Goal: Transaction & Acquisition: Purchase product/service

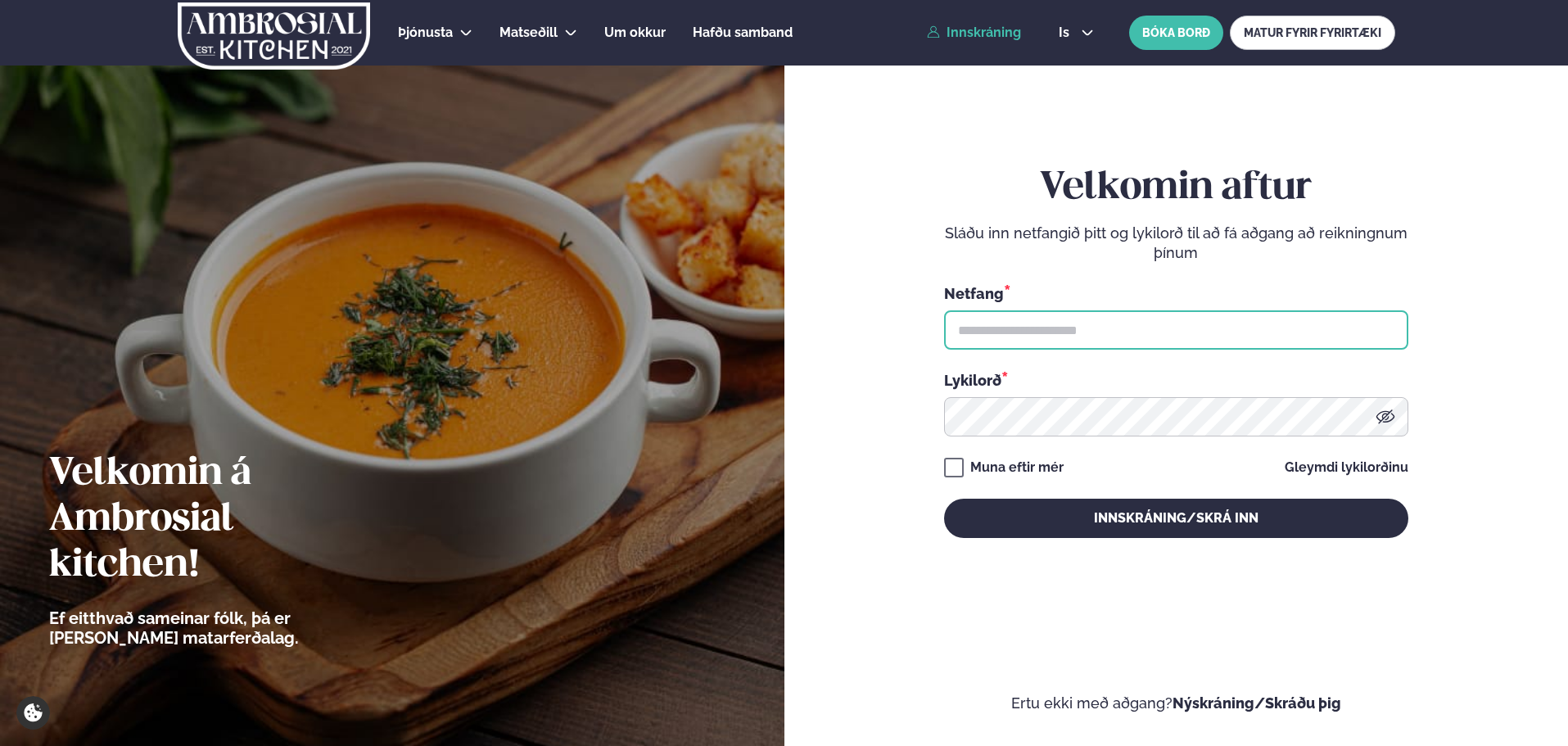
type input "**********"
click at [1093, 527] on button "Innskráning/Skrá inn" at bounding box center [1176, 518] width 465 height 39
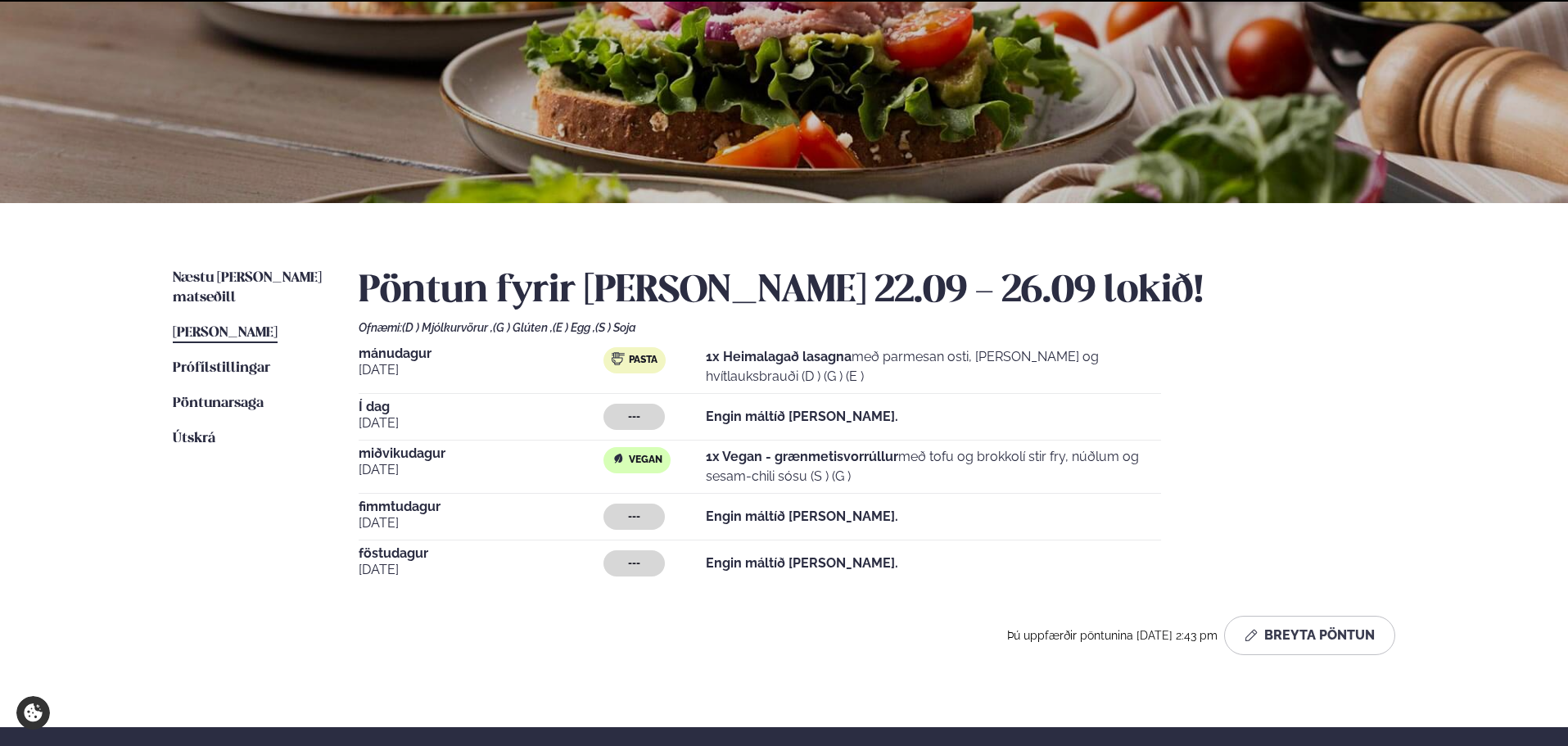
scroll to position [164, 0]
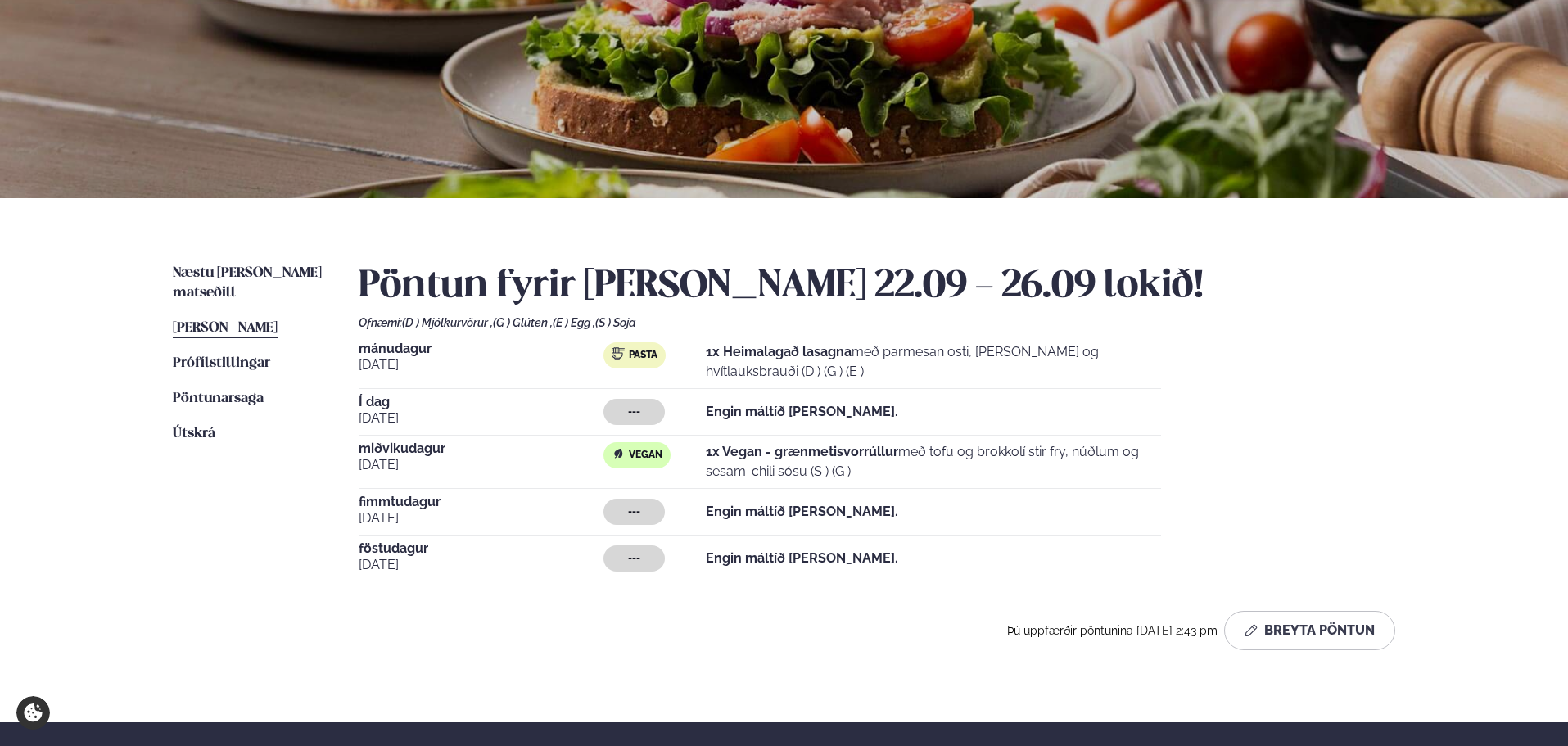
click at [262, 276] on span "Næstu [PERSON_NAME] matseðill" at bounding box center [247, 283] width 149 height 34
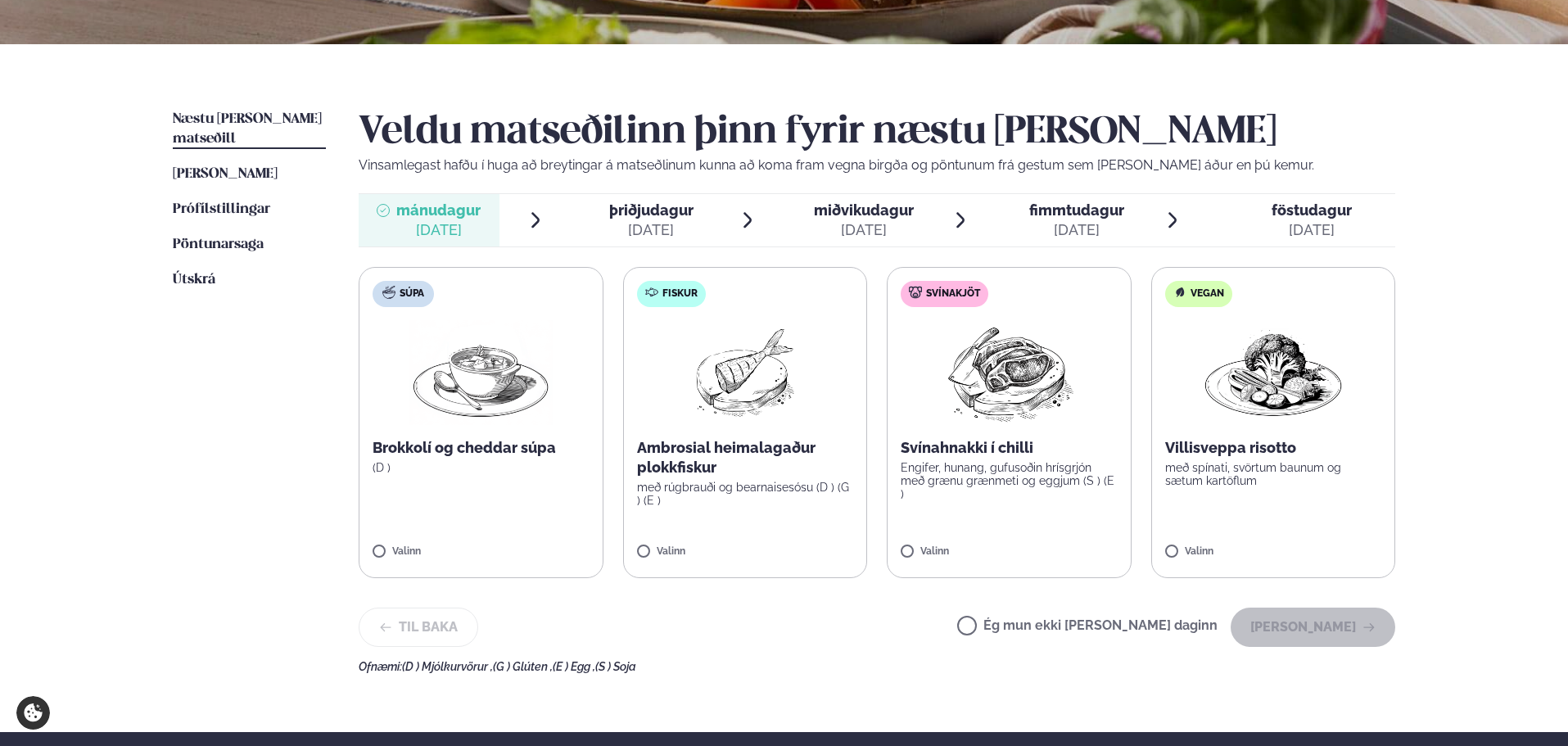
scroll to position [328, 0]
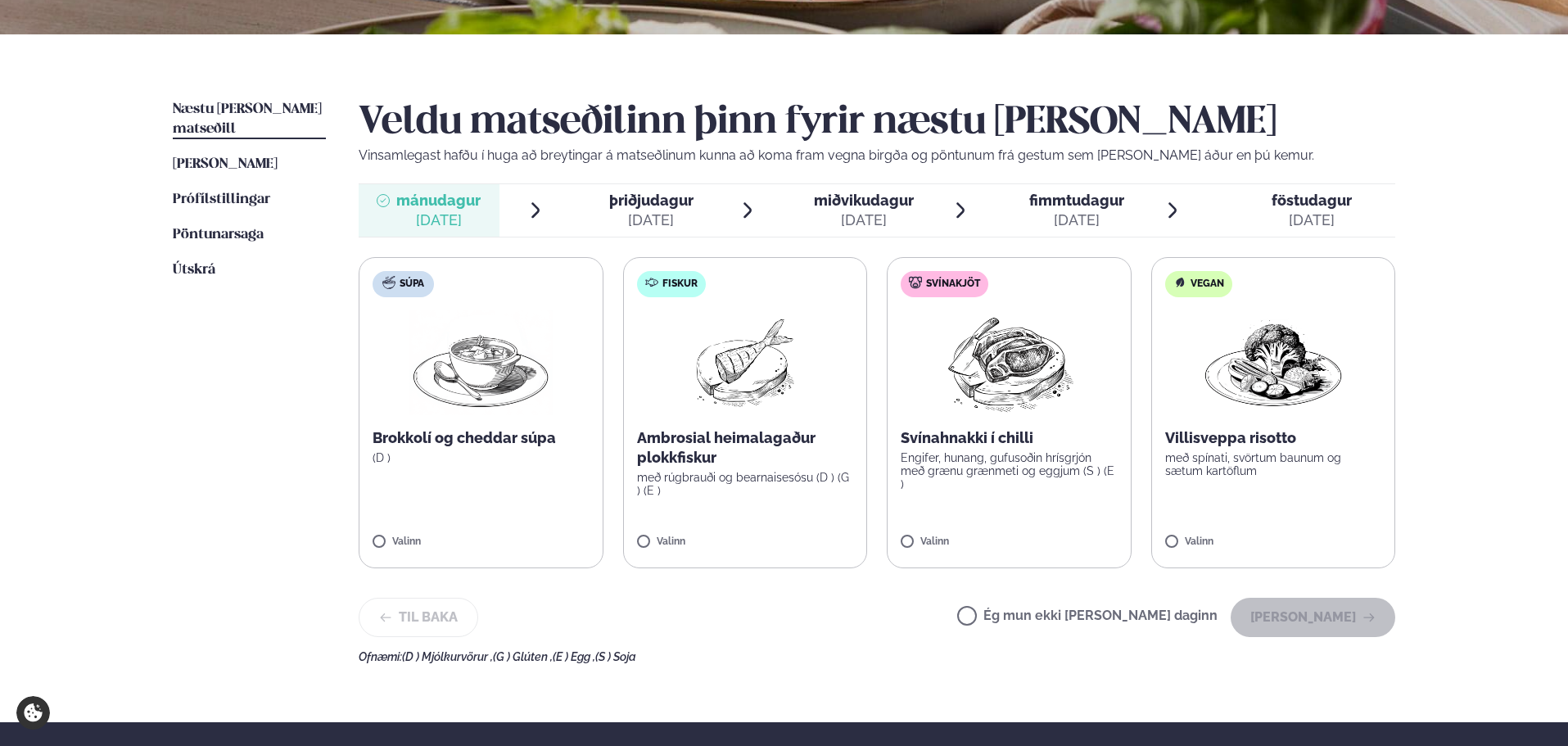
click at [1258, 524] on label "Vegan Villisveppa risotto með spínati, svörtum baunum og sætum kartöflum Valinn" at bounding box center [1273, 413] width 245 height 312
click at [1349, 614] on button "[PERSON_NAME]" at bounding box center [1313, 618] width 165 height 39
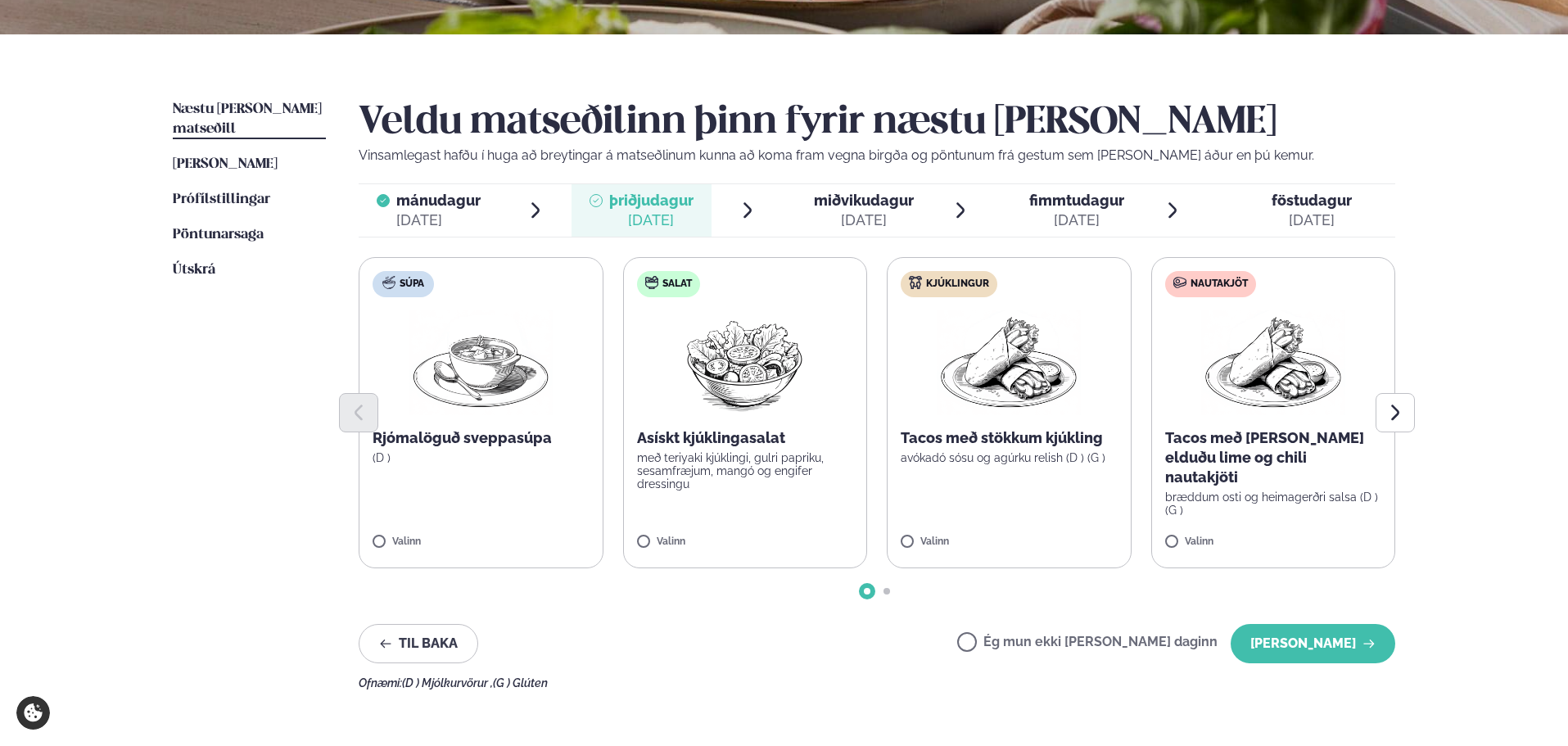
click at [1356, 645] on button "[PERSON_NAME]" at bounding box center [1313, 644] width 165 height 39
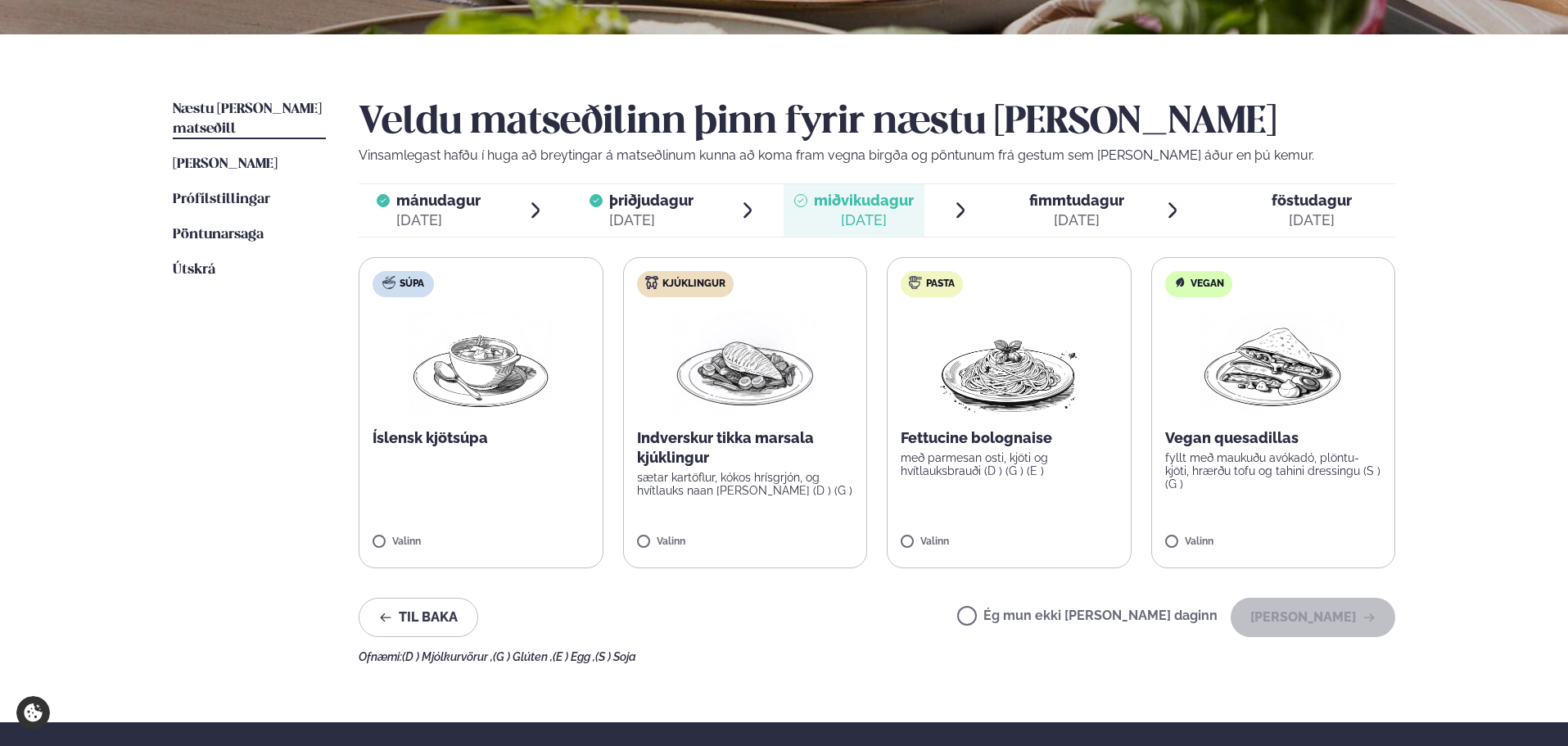
click at [972, 535] on label "Pasta Fettucine bolognaise með parmesan osti, kjöti og hvítlauksbrauði (D ) (G …" at bounding box center [1008, 413] width 245 height 312
click at [1318, 626] on button "[PERSON_NAME]" at bounding box center [1313, 618] width 165 height 39
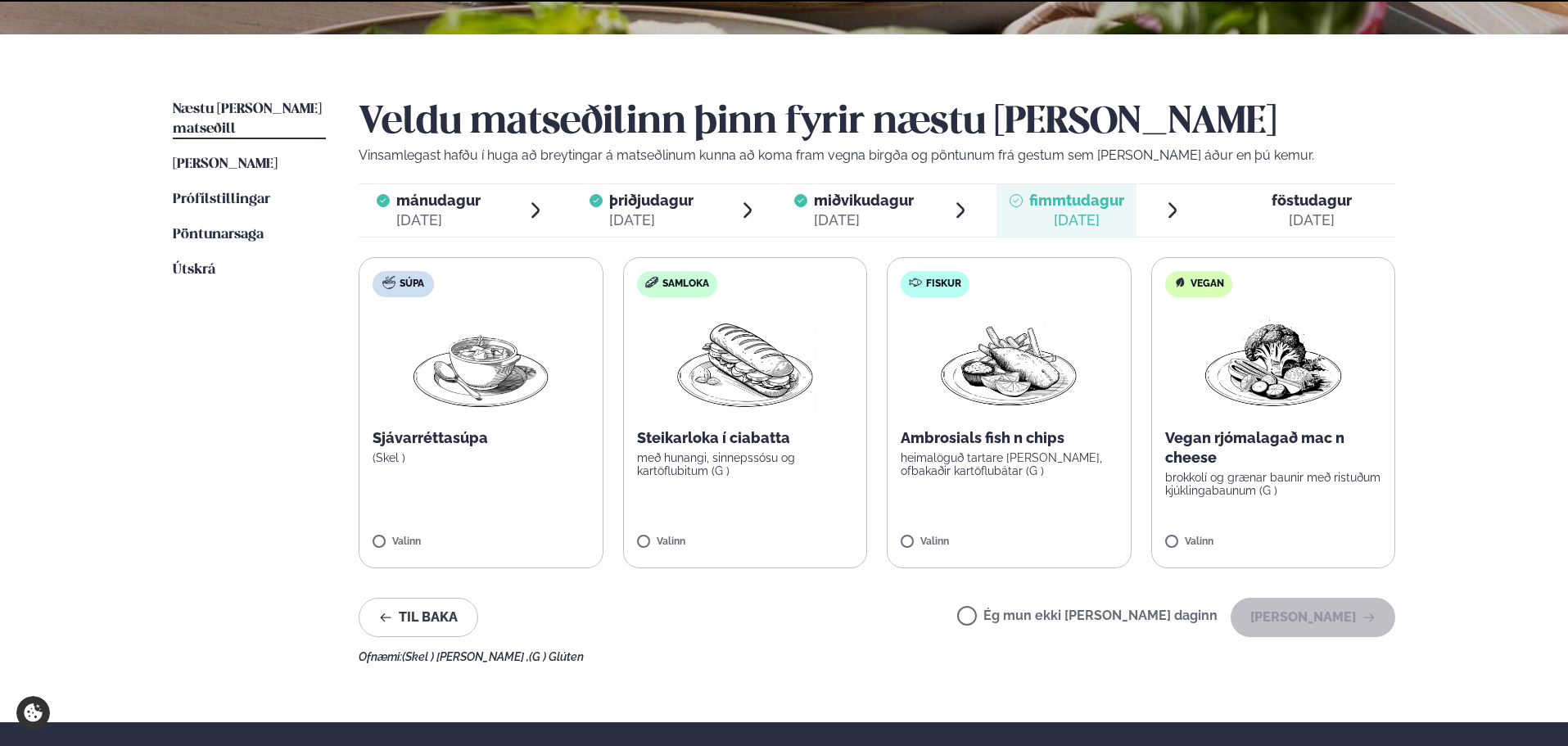
scroll to position [0, 0]
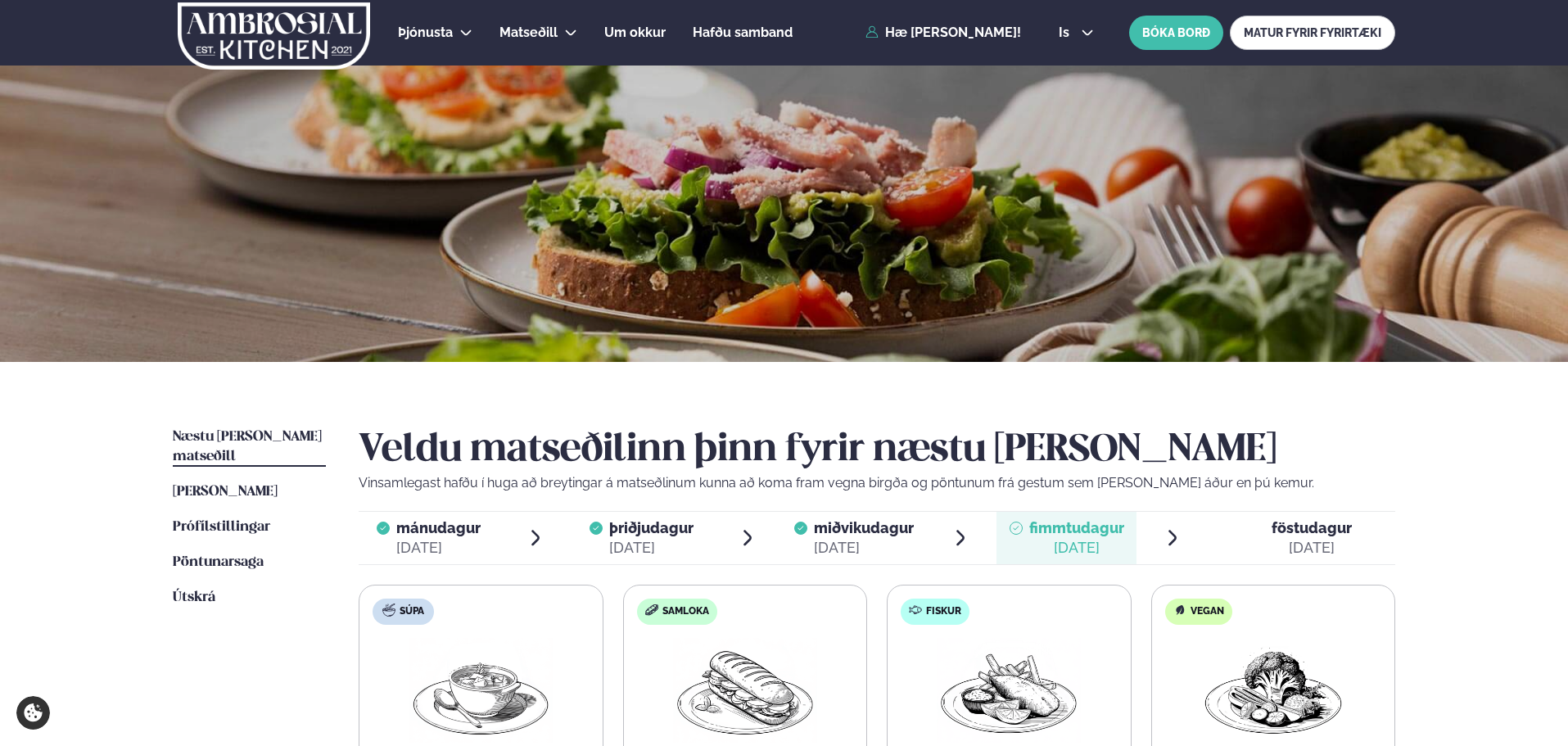
click at [327, 20] on img at bounding box center [274, 36] width 196 height 67
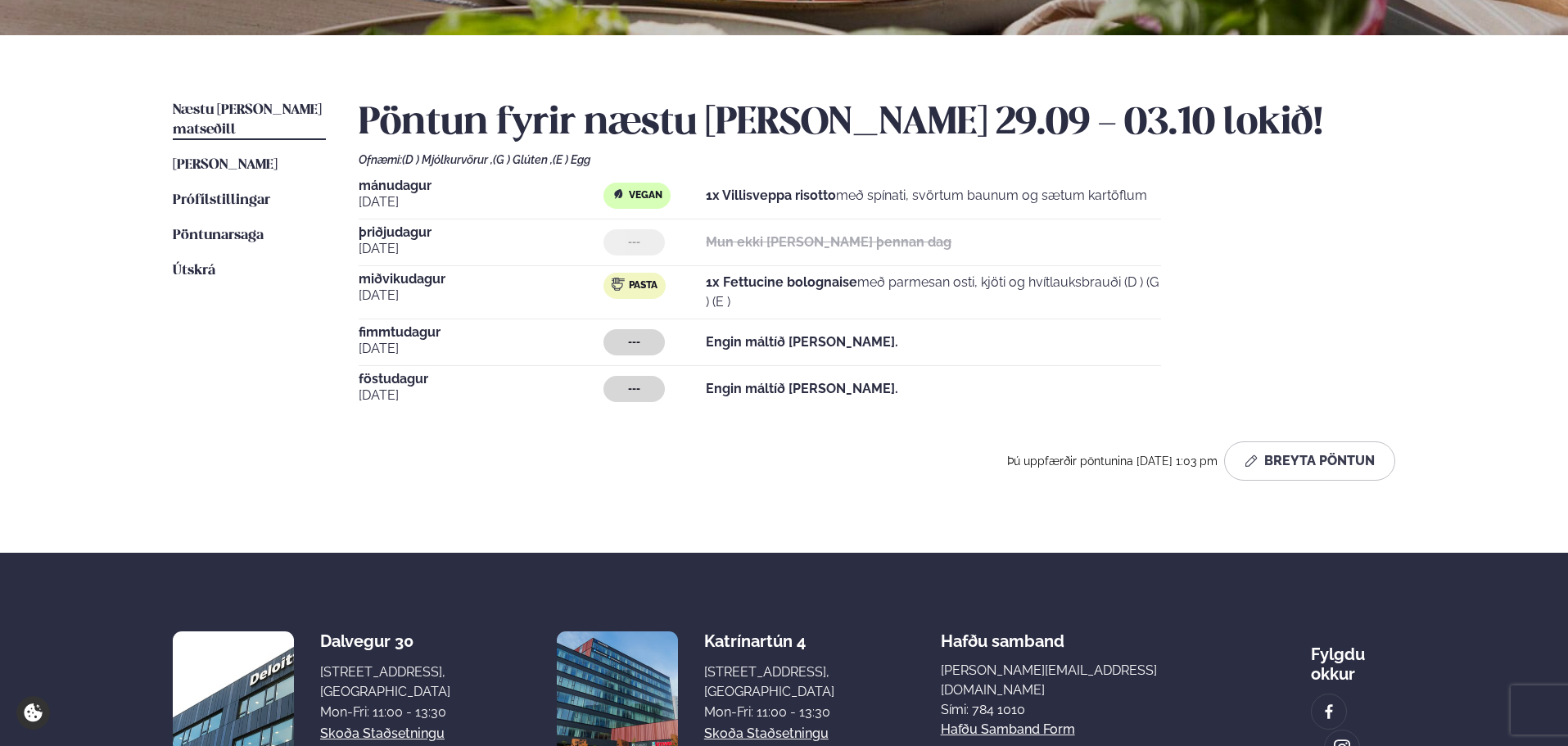
scroll to position [328, 0]
click at [271, 160] on ul "Næstu [PERSON_NAME] matseðill Næsta vika [PERSON_NAME] matseðill [PERSON_NAME] …" at bounding box center [249, 296] width 153 height 393
click at [271, 158] on span "[PERSON_NAME]" at bounding box center [225, 165] width 105 height 14
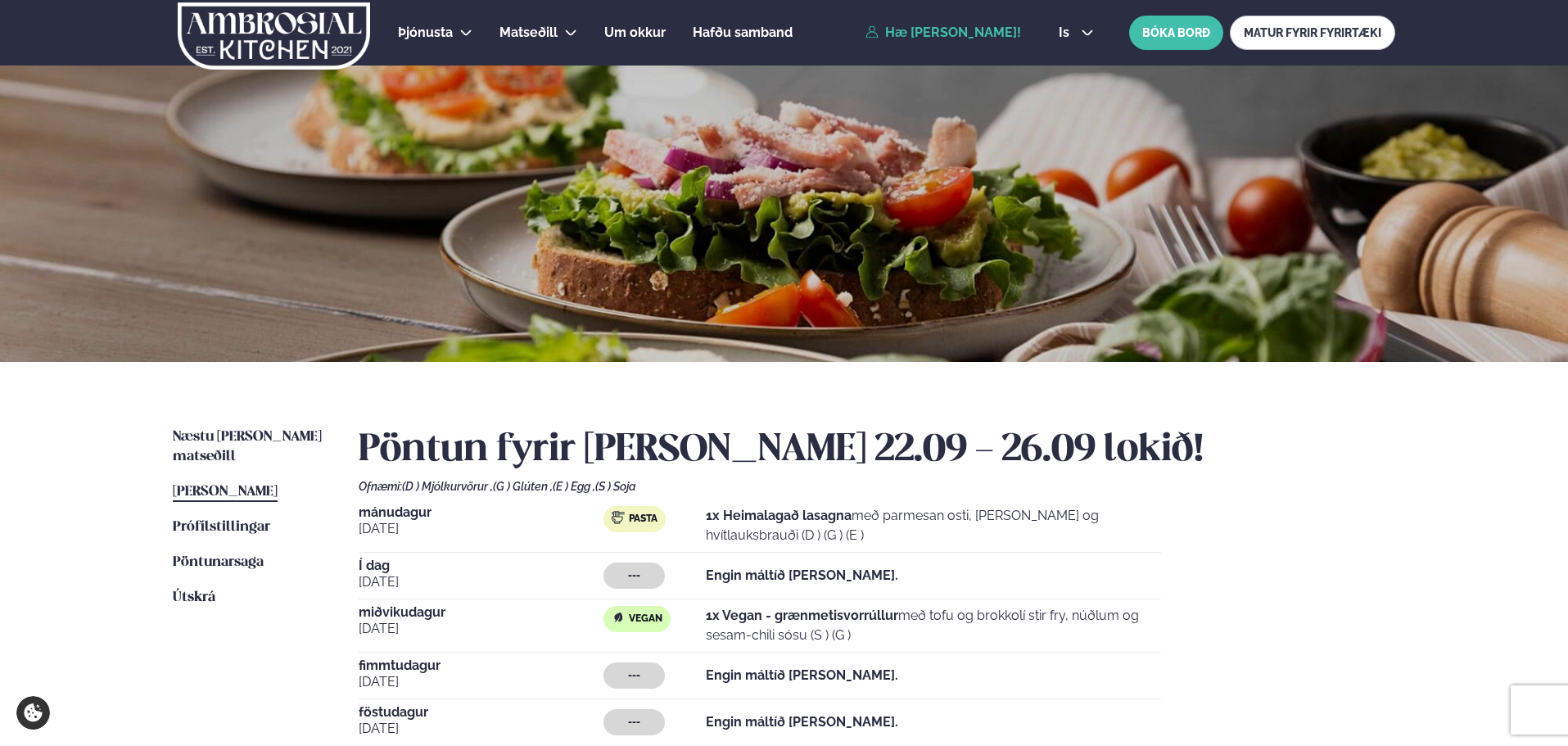
click at [270, 436] on span "Næstu [PERSON_NAME] matseðill" at bounding box center [247, 447] width 149 height 34
